Goal: Information Seeking & Learning: Learn about a topic

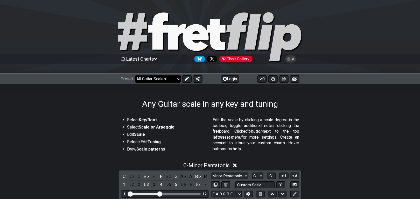
click at [135, 75] on select "Welcome to #fretflip! Initial Preset Custom Preset Minor Pentatonic Major Penta…" at bounding box center [158, 78] width 46 height 7
click option "Common Chords" at bounding box center [0, 0] width 0 height 0
select select "/common-guitar-chords"
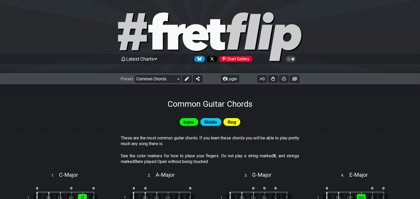
click at [184, 126] on span "Index" at bounding box center [189, 122] width 10 height 8
click at [185, 126] on span "Index" at bounding box center [189, 122] width 10 height 8
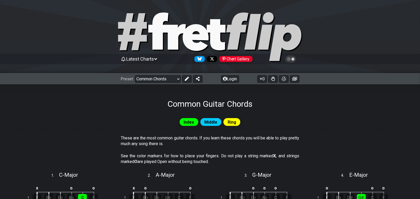
click at [185, 126] on span "Index" at bounding box center [189, 122] width 10 height 8
click at [135, 75] on select "Welcome to #fretflip! Initial Preset Custom Preset Minor Pentatonic Major Penta…" at bounding box center [158, 78] width 46 height 7
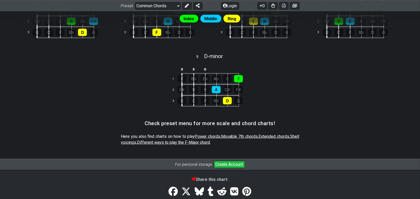
scroll to position [215, 0]
